Goal: Task Accomplishment & Management: Manage account settings

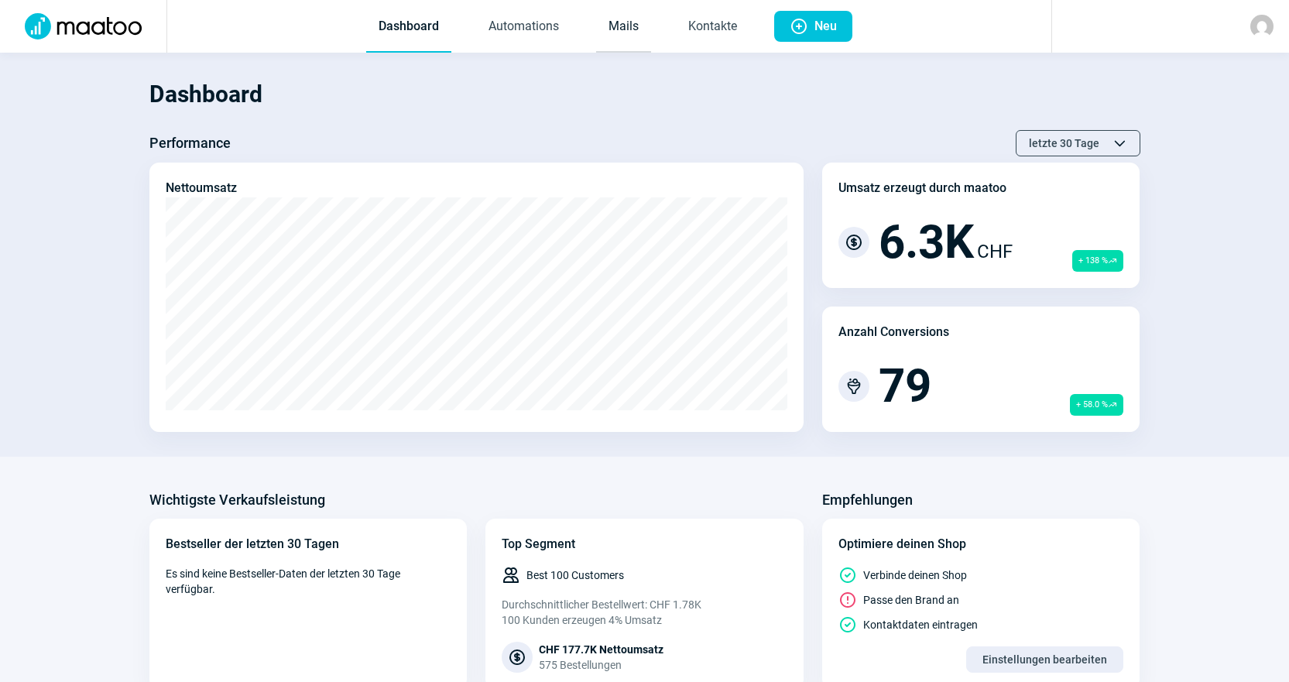
click at [626, 23] on link "Mails" at bounding box center [623, 27] width 55 height 51
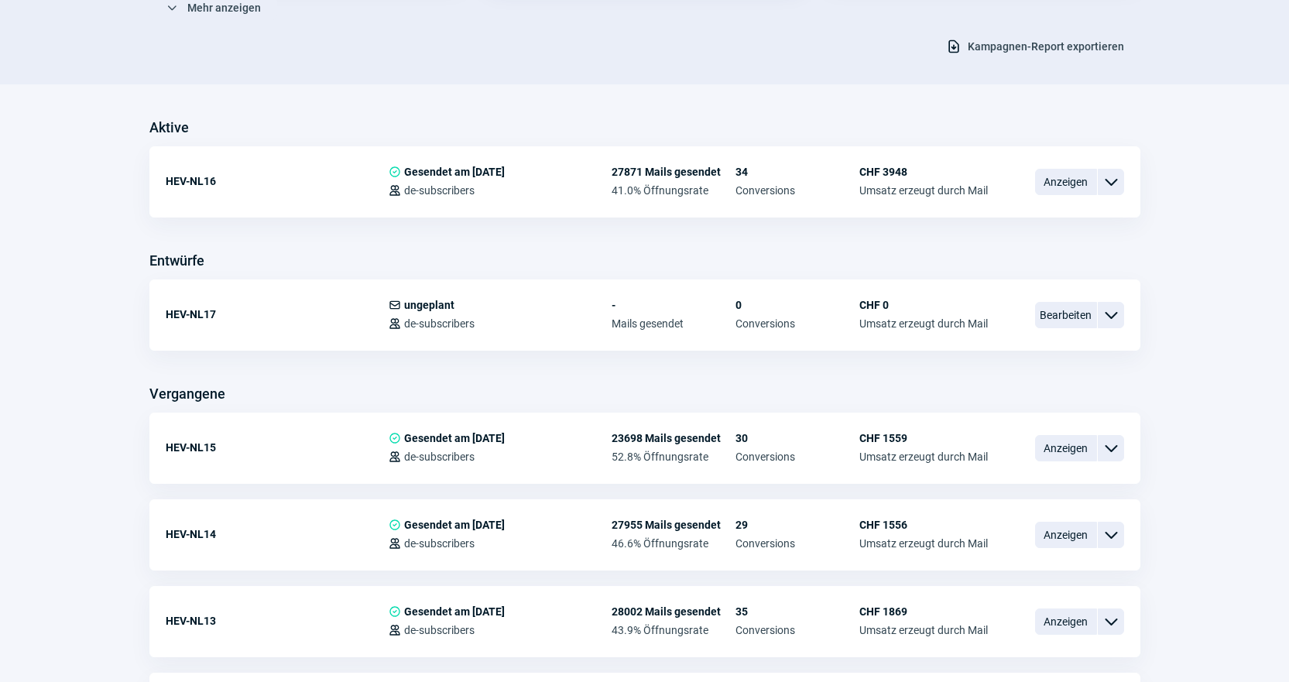
scroll to position [310, 0]
click at [1065, 315] on span "Bearbeiten" at bounding box center [1066, 313] width 62 height 26
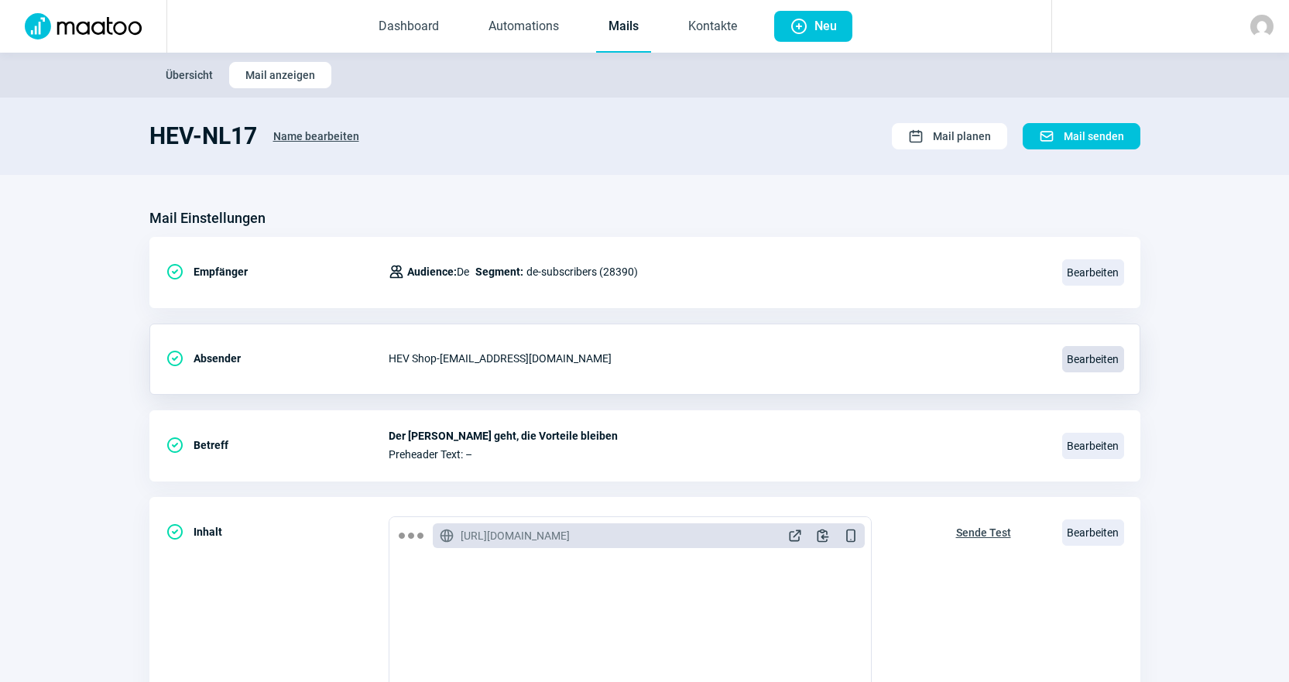
click at [1091, 351] on span "Bearbeiten" at bounding box center [1093, 359] width 62 height 26
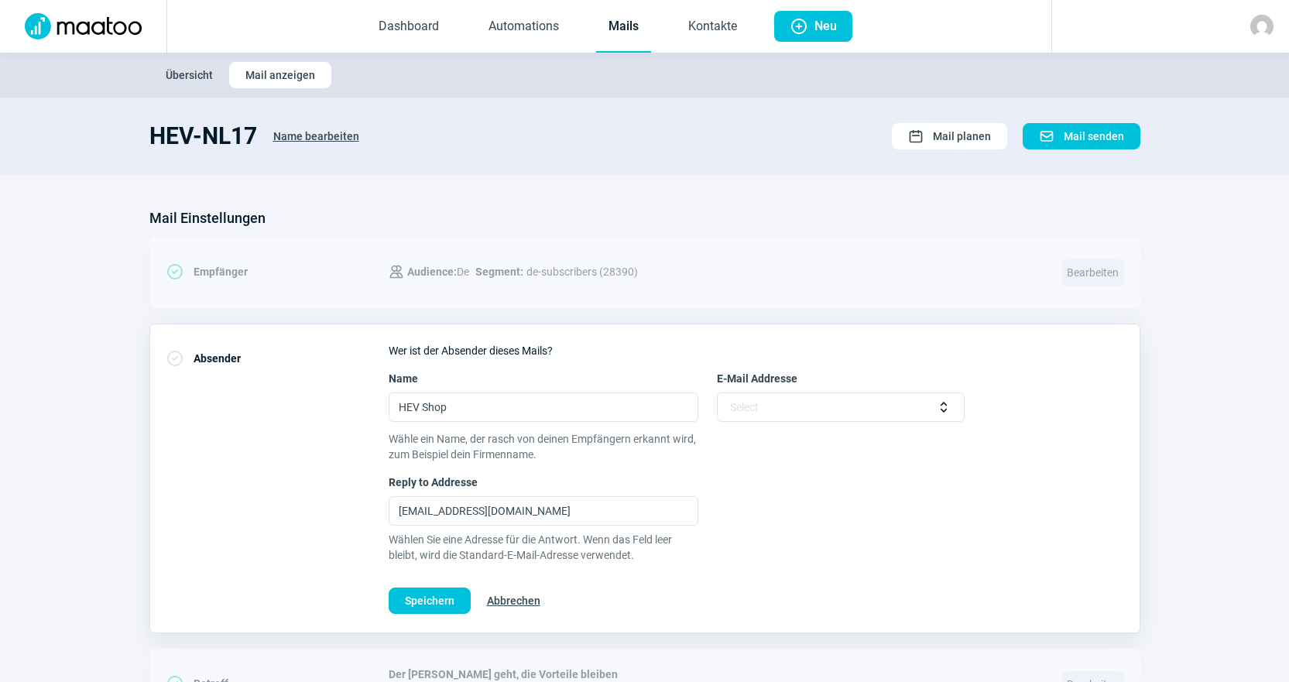
click at [636, 25] on link "Mails" at bounding box center [623, 27] width 55 height 51
